Goal: Task Accomplishment & Management: Manage account settings

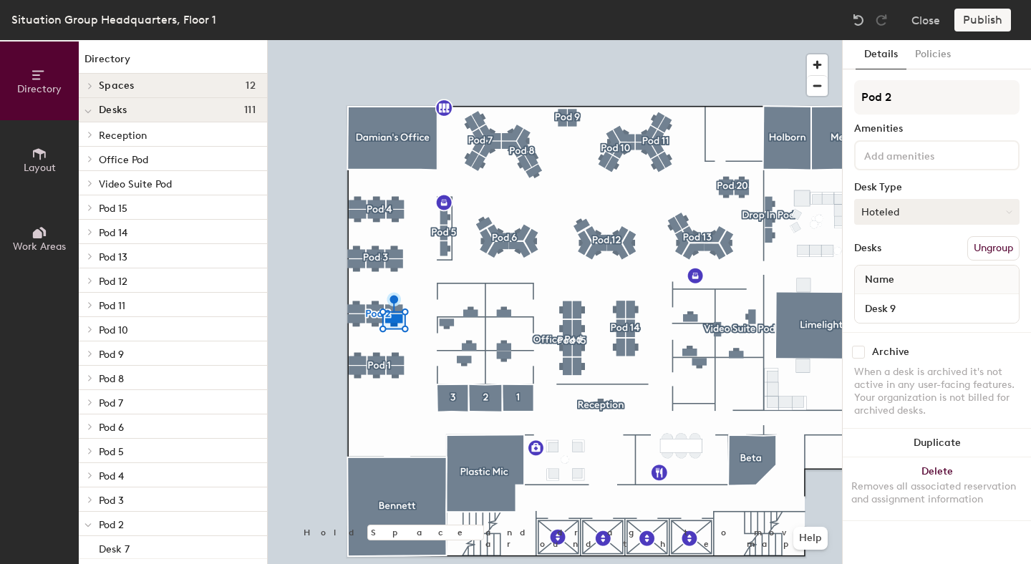
click at [921, 211] on button "Hoteled" at bounding box center [936, 212] width 165 height 26
click at [894, 247] on div "Assigned" at bounding box center [926, 256] width 143 height 21
click at [987, 19] on button "Publish" at bounding box center [982, 20] width 57 height 23
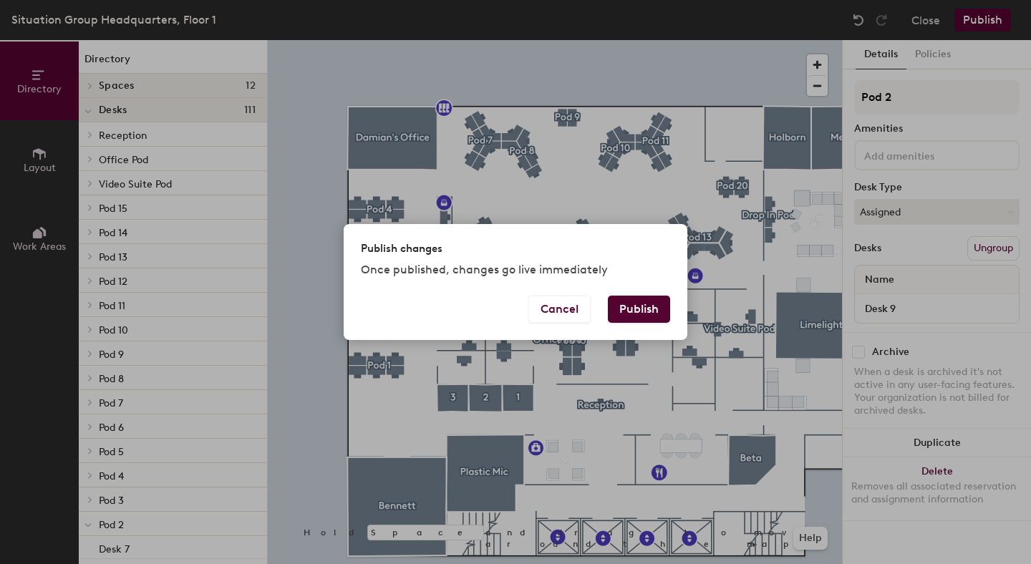
click at [643, 315] on button "Publish" at bounding box center [639, 309] width 62 height 27
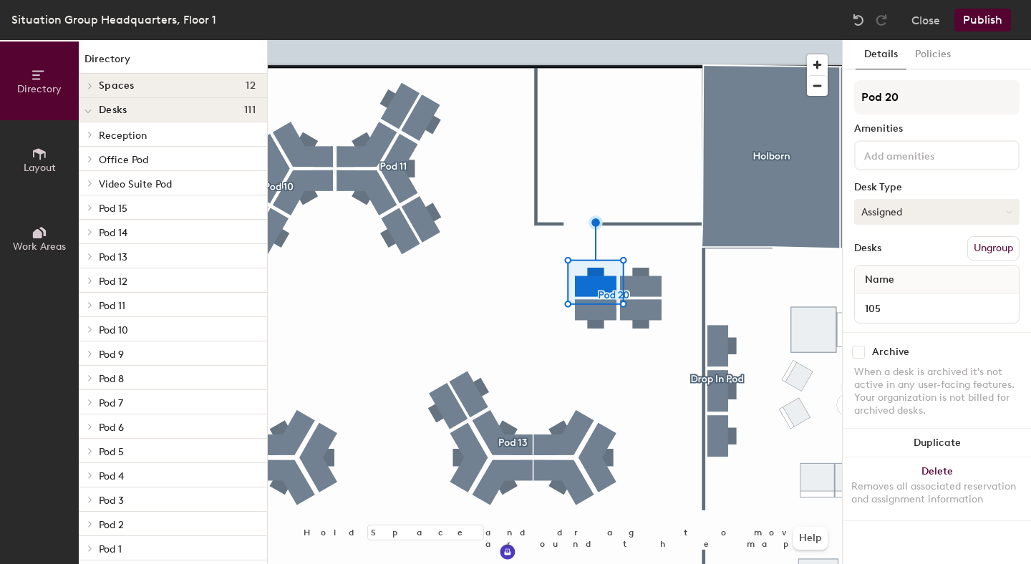
click at [942, 210] on button "Assigned" at bounding box center [936, 212] width 165 height 26
click at [898, 295] on div "Hoteled" at bounding box center [926, 298] width 143 height 21
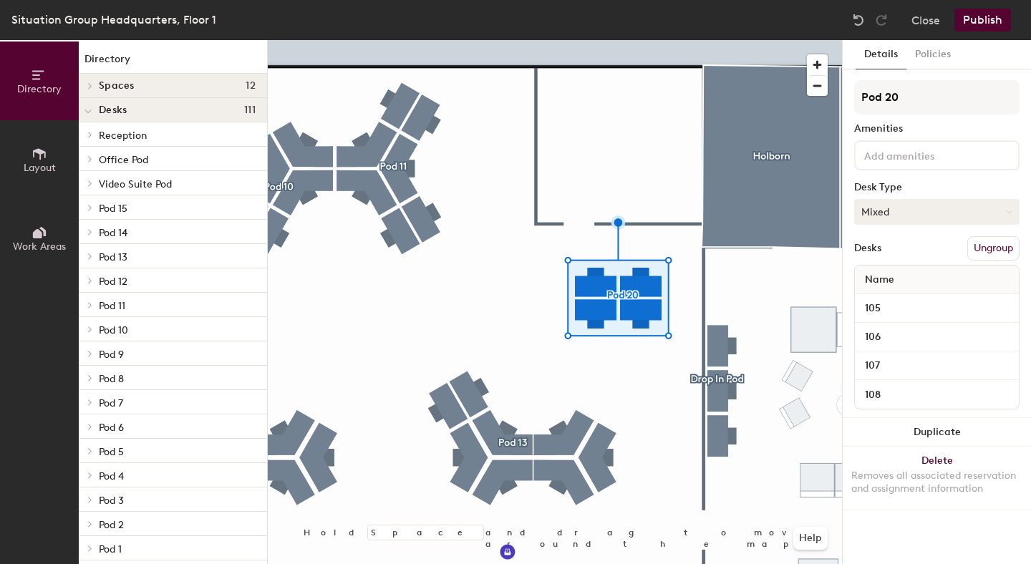
click at [903, 213] on button "Mixed" at bounding box center [936, 212] width 165 height 26
click at [888, 298] on div "Hoteled" at bounding box center [926, 298] width 143 height 21
click at [988, 14] on button "Publish" at bounding box center [982, 20] width 57 height 23
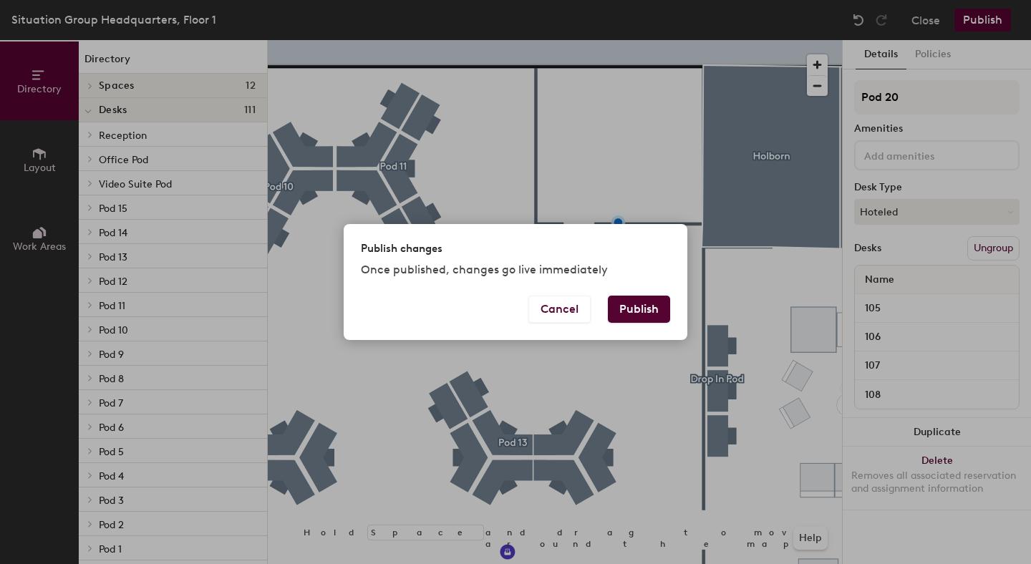
click at [637, 311] on button "Publish" at bounding box center [639, 309] width 62 height 27
